Goal: Find specific page/section: Find specific page/section

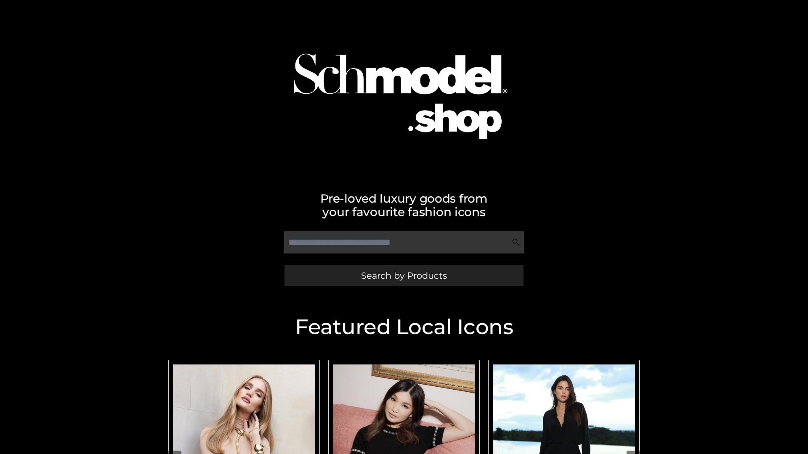
click at [403, 276] on span "Search by Products" at bounding box center [404, 275] width 86 height 9
